Goal: Navigation & Orientation: Find specific page/section

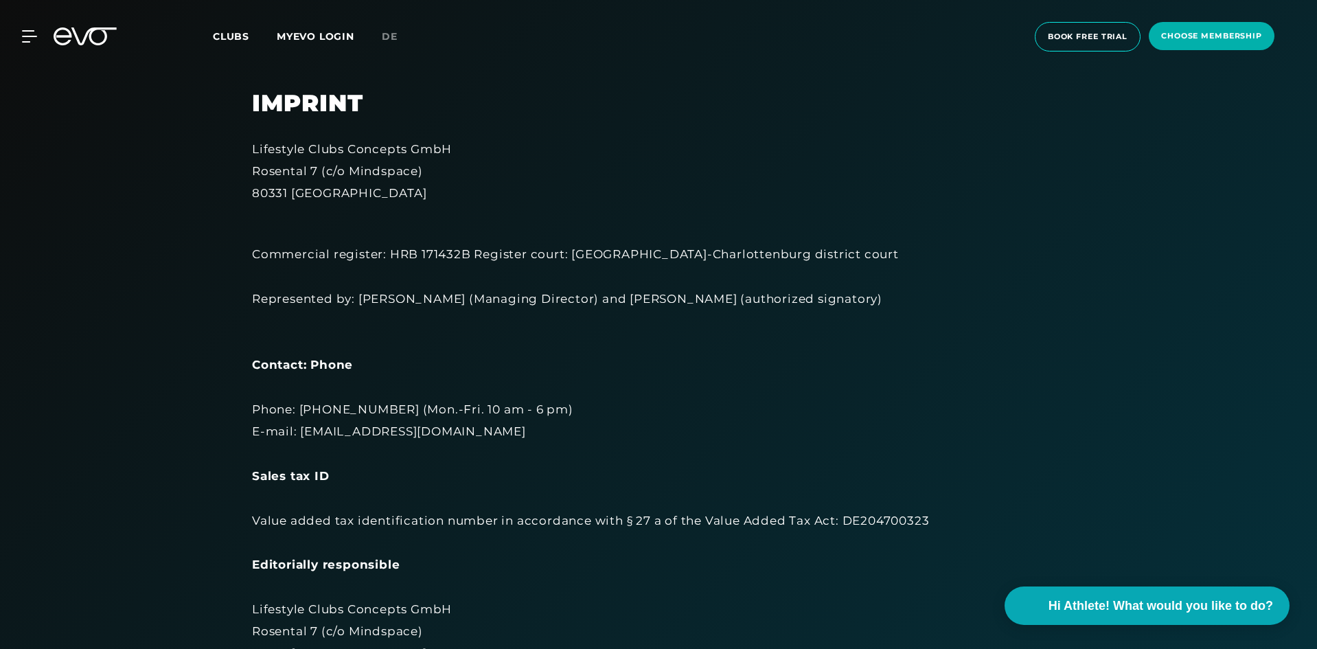
click at [233, 40] on span "Clubs" at bounding box center [231, 36] width 36 height 12
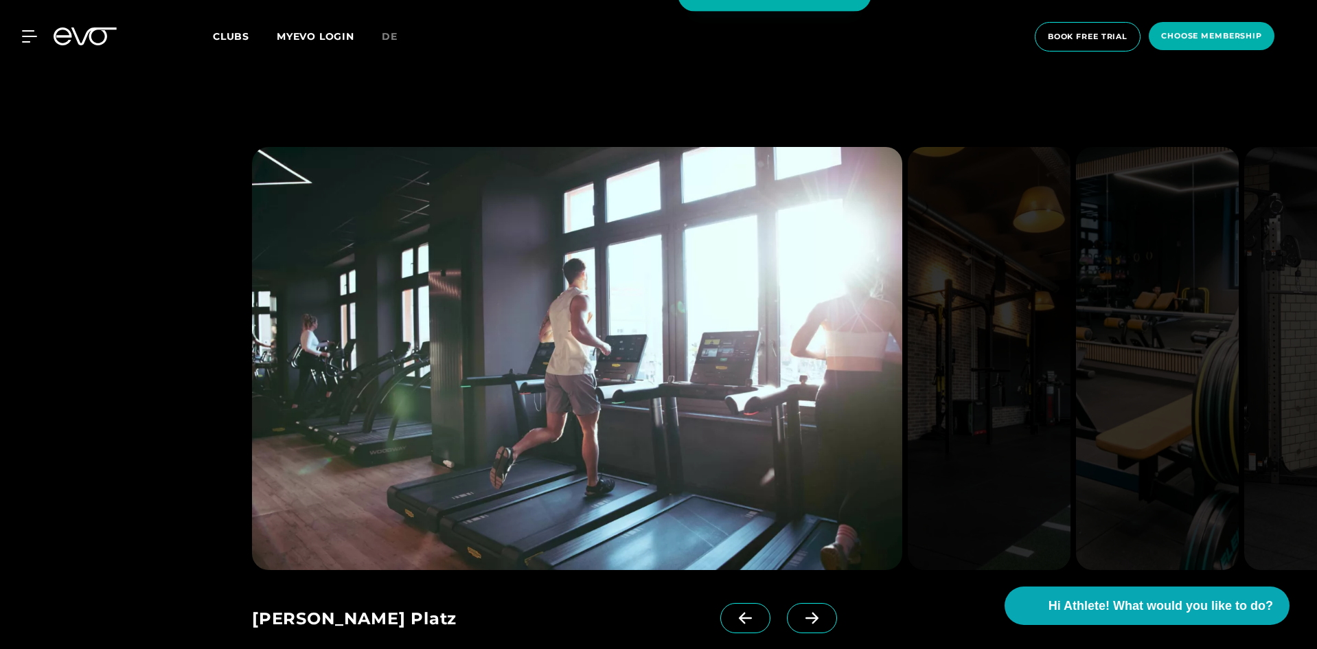
scroll to position [1673, 0]
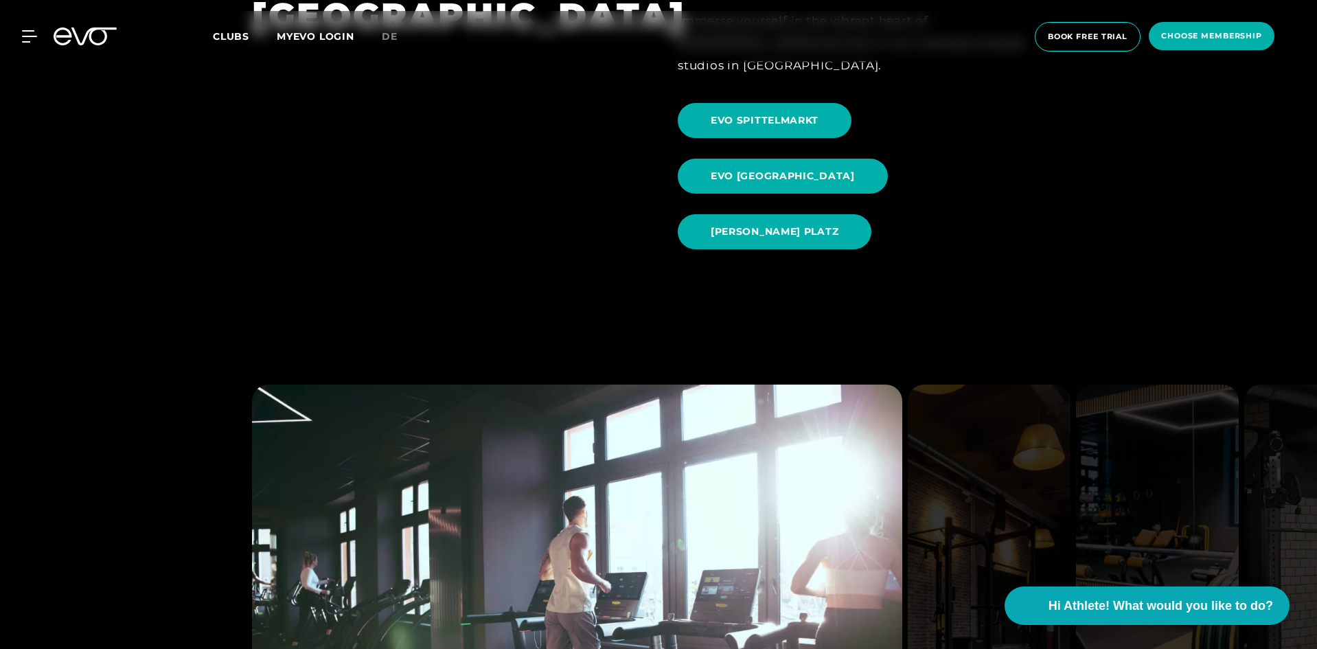
click at [235, 34] on span "Clubs" at bounding box center [231, 36] width 36 height 12
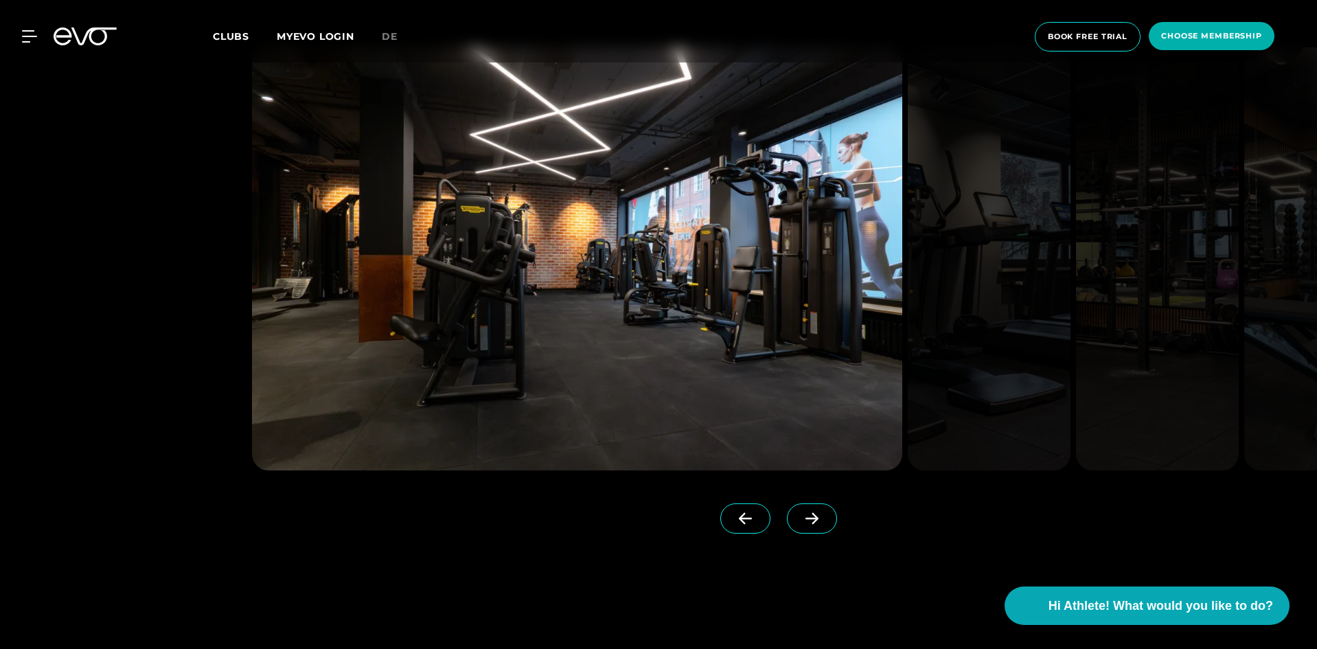
scroll to position [4601, 0]
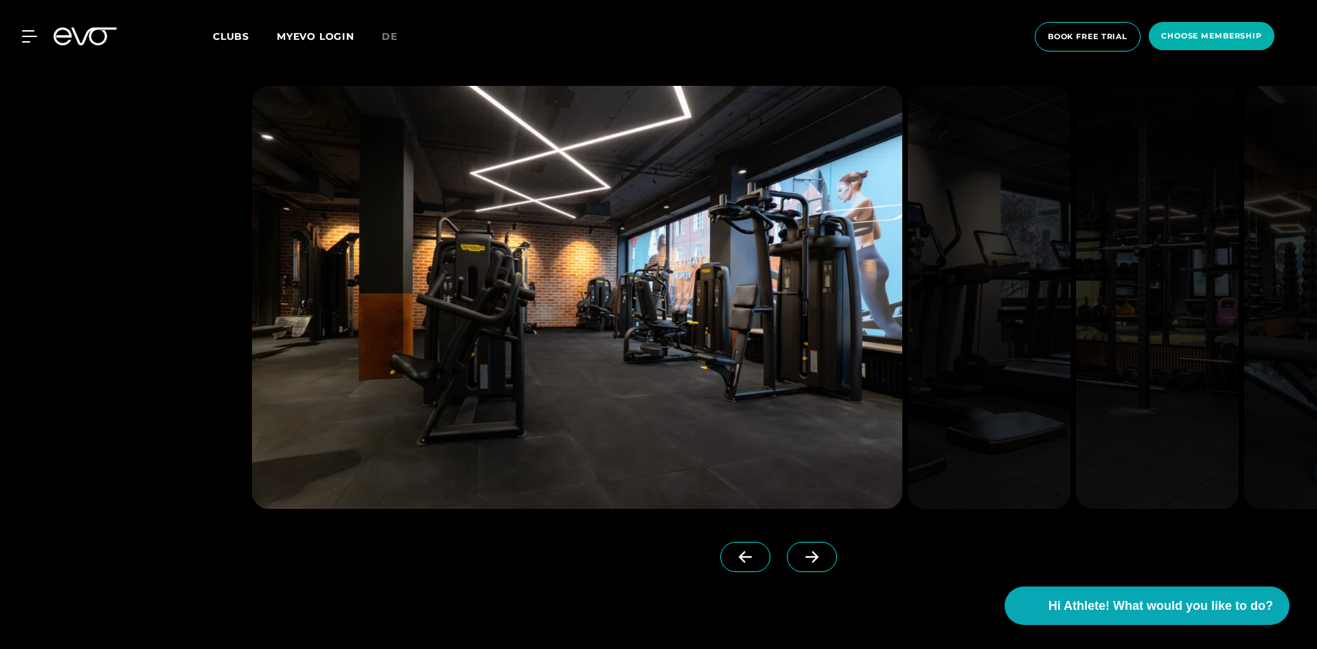
click at [33, 34] on icon at bounding box center [29, 36] width 15 height 12
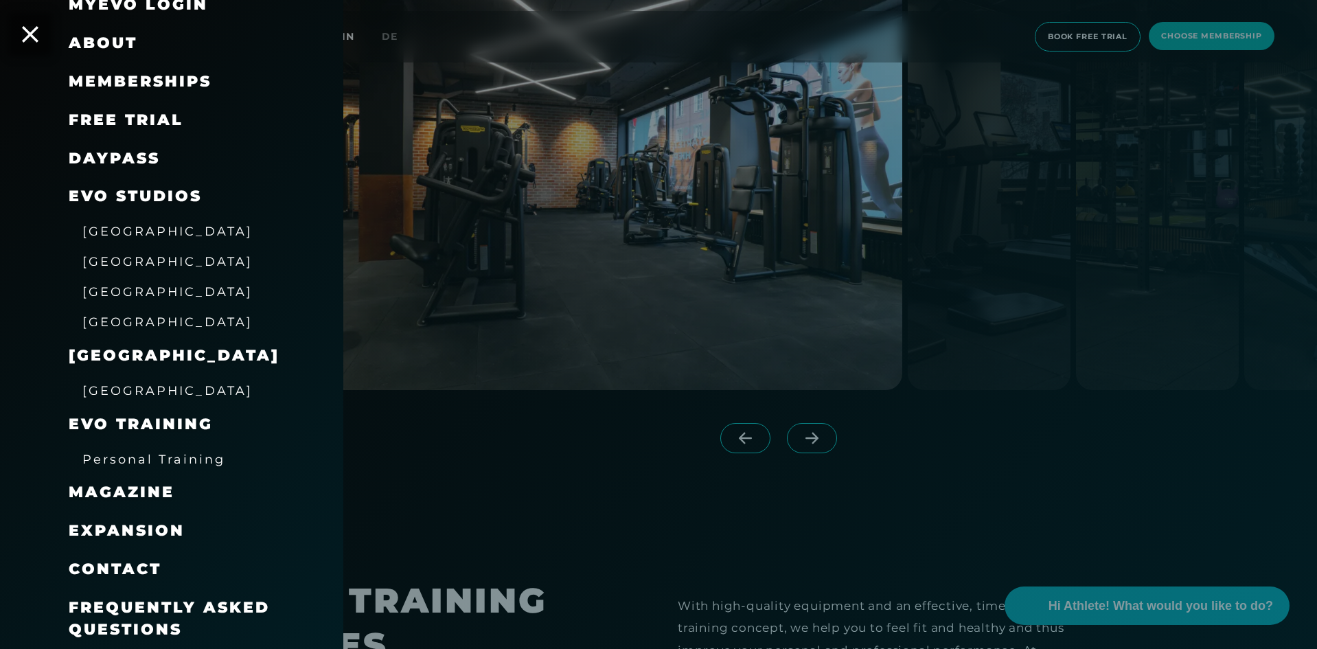
scroll to position [4738, 0]
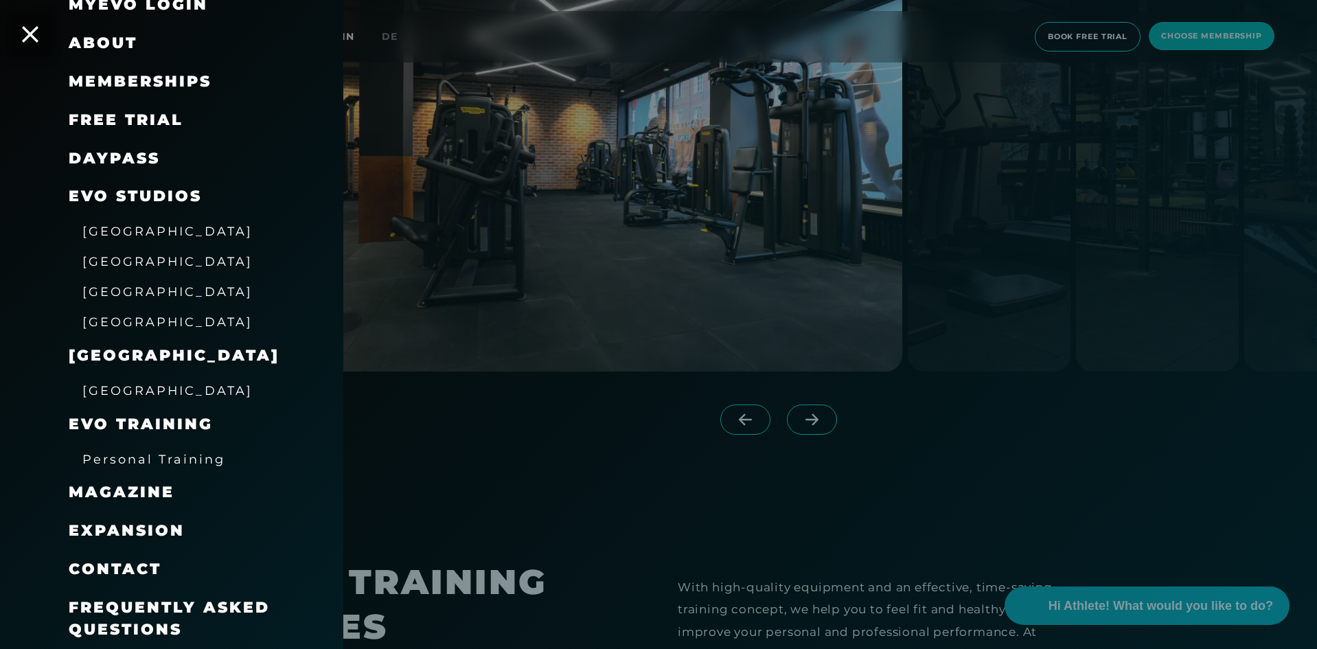
click at [134, 527] on span "Expansion" at bounding box center [127, 530] width 116 height 19
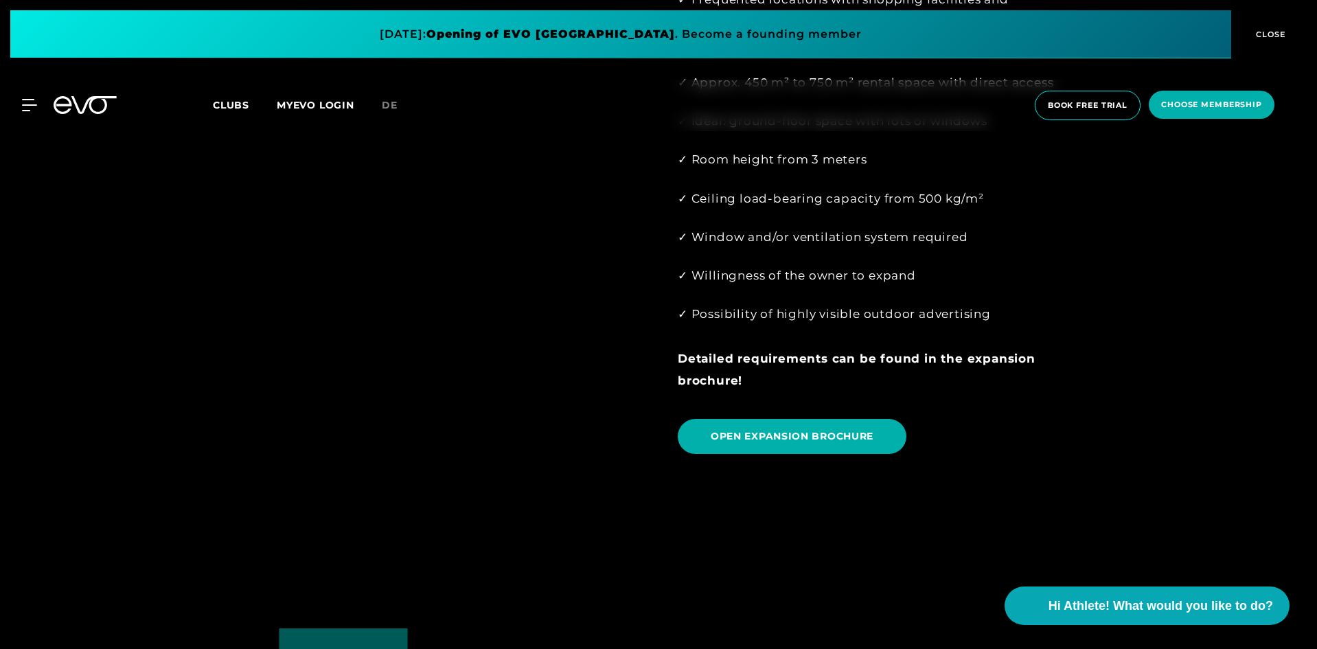
scroll to position [1364, 0]
